Goal: Task Accomplishment & Management: Use online tool/utility

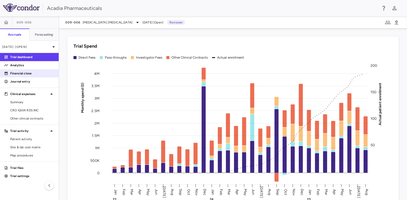
click at [22, 73] on p "Financial close" at bounding box center [32, 73] width 44 height 5
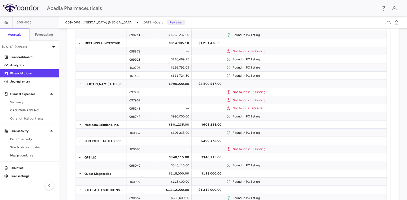
scroll to position [681, 0]
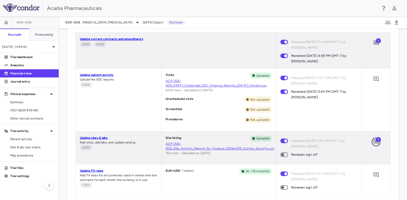
click at [374, 142] on icon "Add comment" at bounding box center [376, 142] width 5 height 5
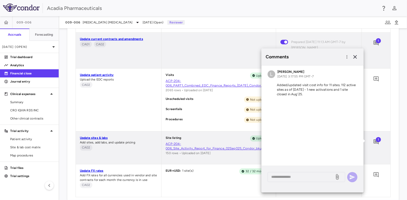
click at [378, 118] on div "0" at bounding box center [376, 100] width 29 height 63
click at [389, 152] on div "Data collection (4/6) Task Upload status Sign off Upload [GEOGRAPHIC_DATA] PO l…" at bounding box center [233, 66] width 332 height 280
click at [355, 57] on icon "button" at bounding box center [356, 57] width 4 height 4
